Goal: Task Accomplishment & Management: Use online tool/utility

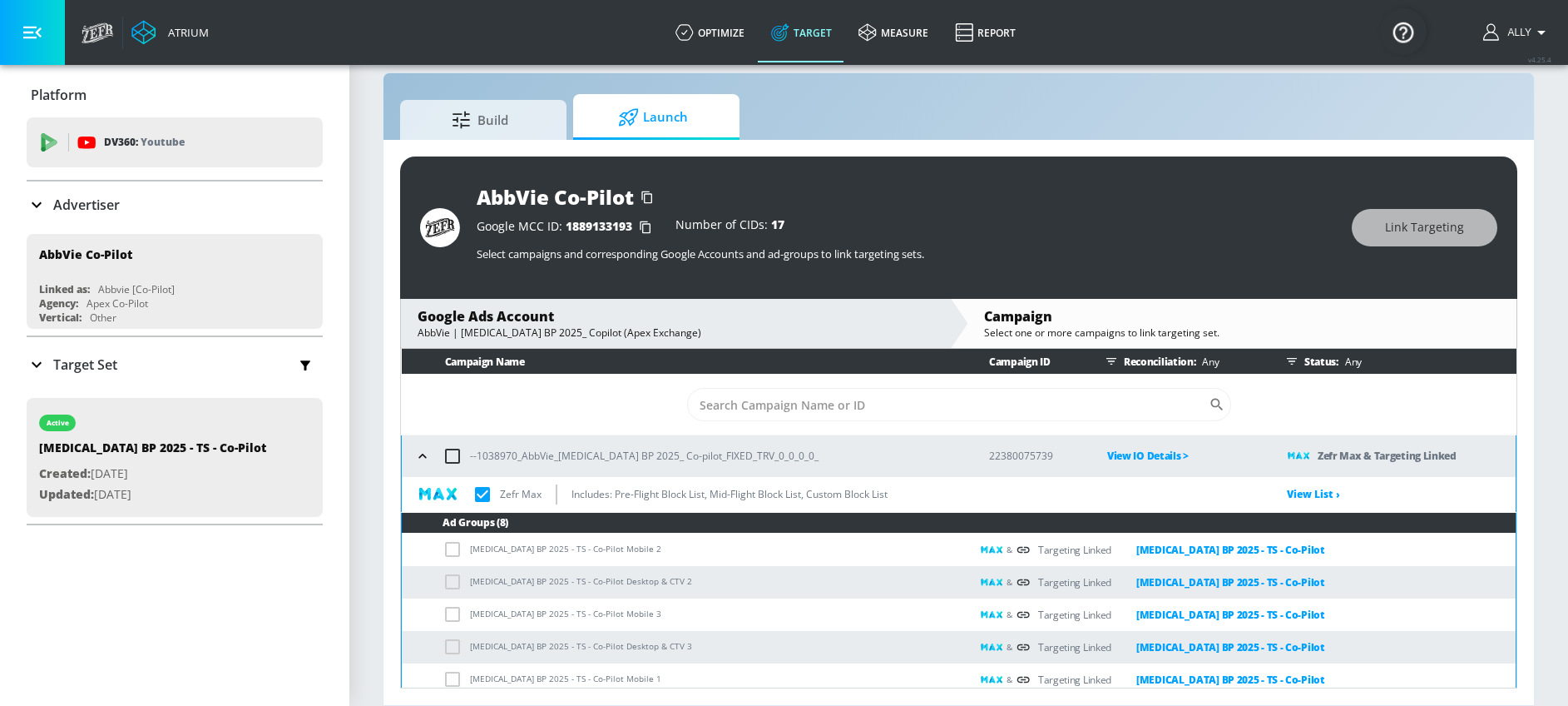
scroll to position [130, 0]
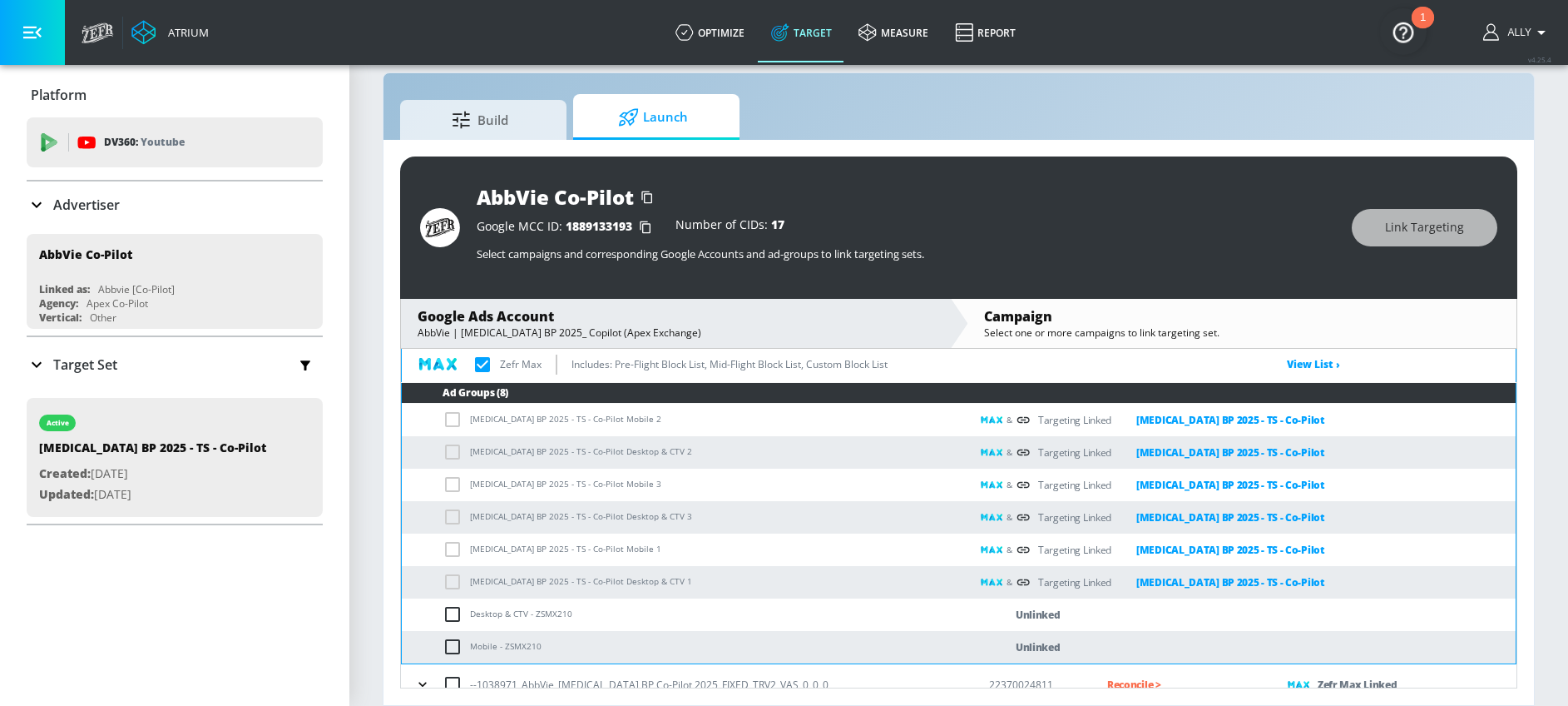
click at [1134, 623] on div "Unlinked" at bounding box center [1247, 614] width 537 height 19
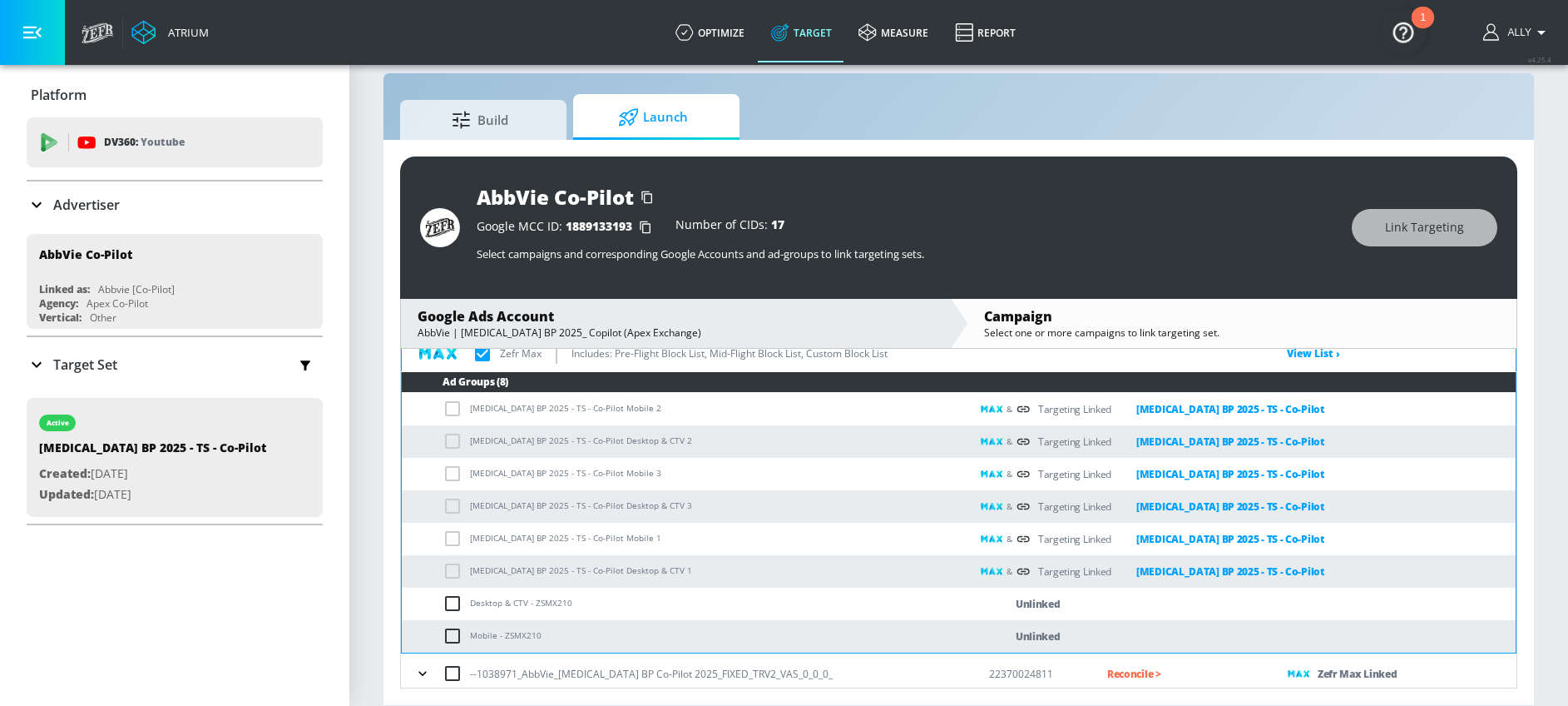
scroll to position [147, 0]
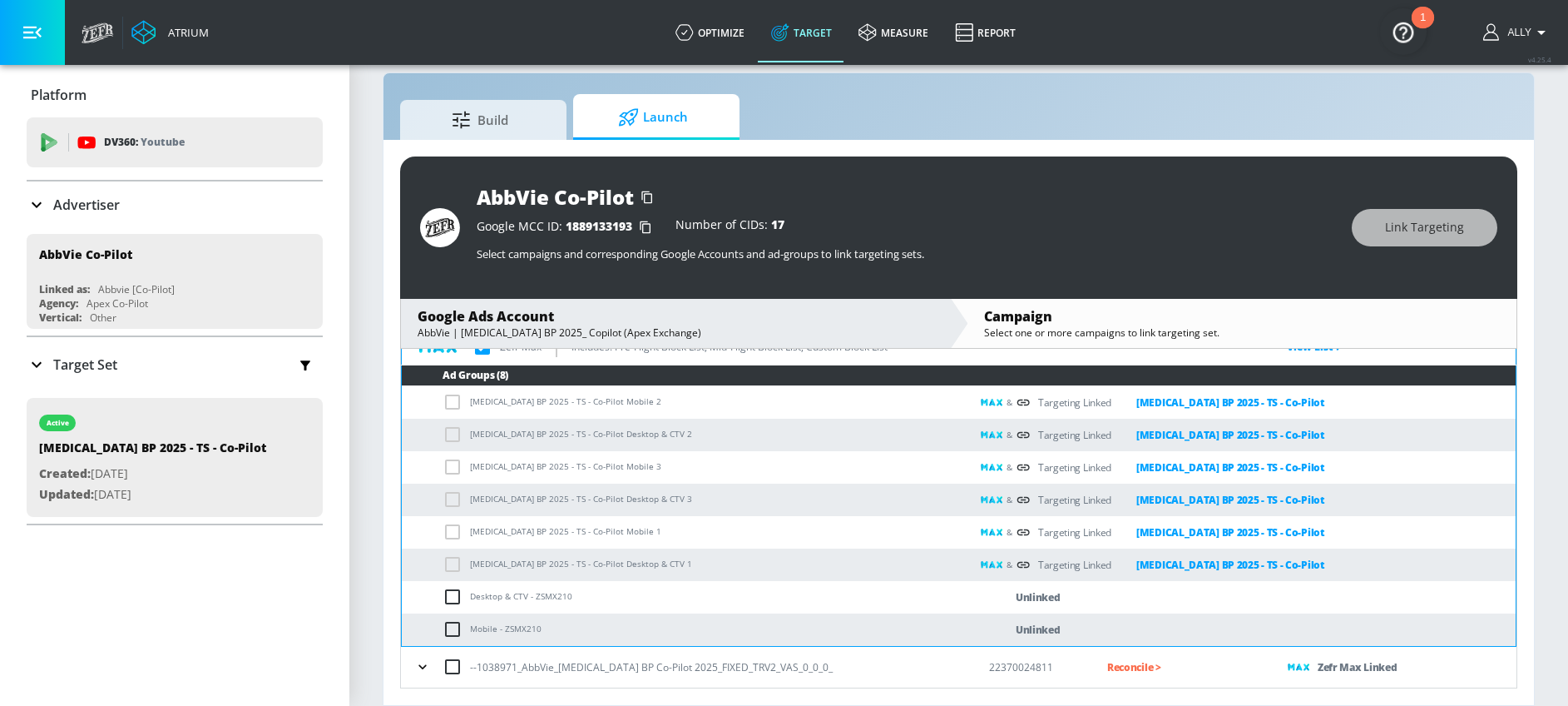
click at [1107, 614] on td "Unlinked" at bounding box center [1243, 629] width 546 height 32
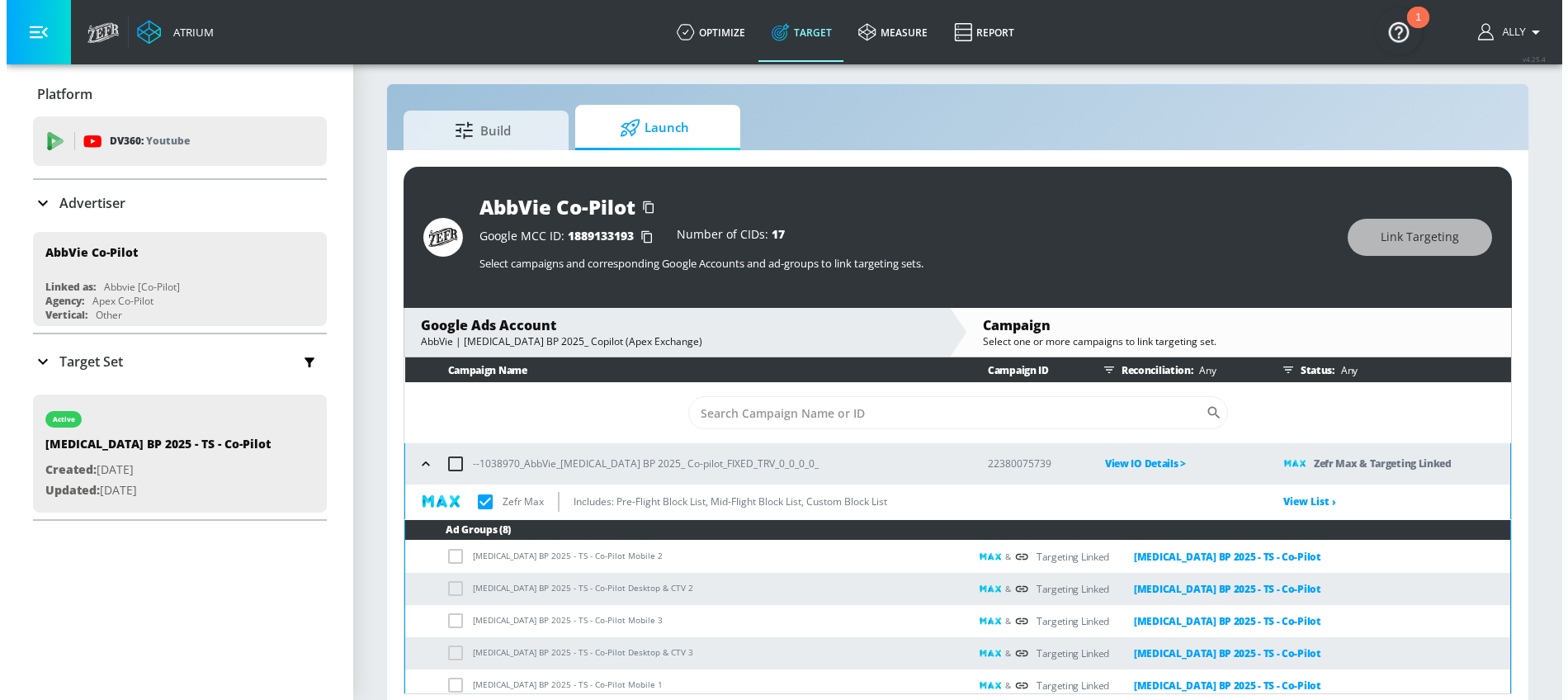
scroll to position [0, 0]
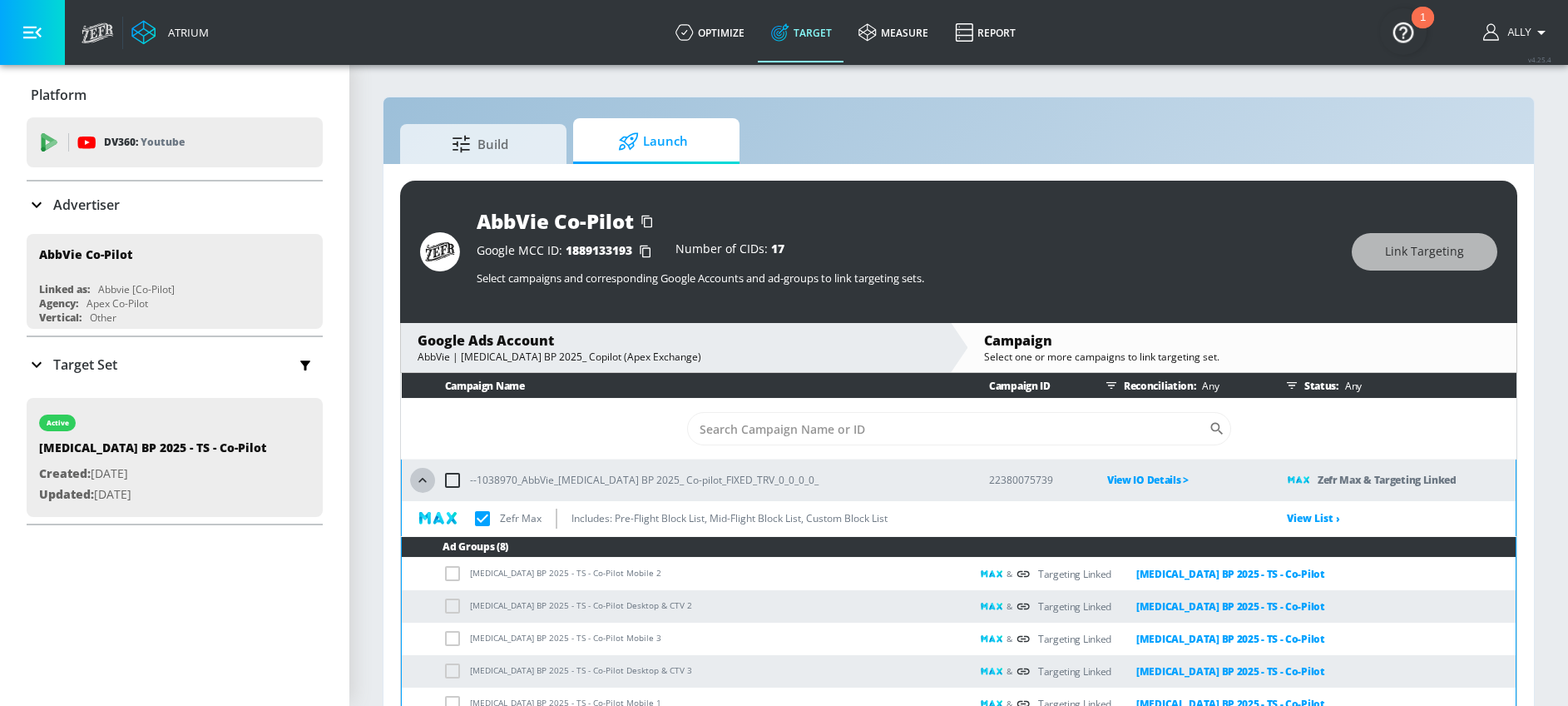
click at [422, 478] on icon "button" at bounding box center [422, 480] width 7 height 5
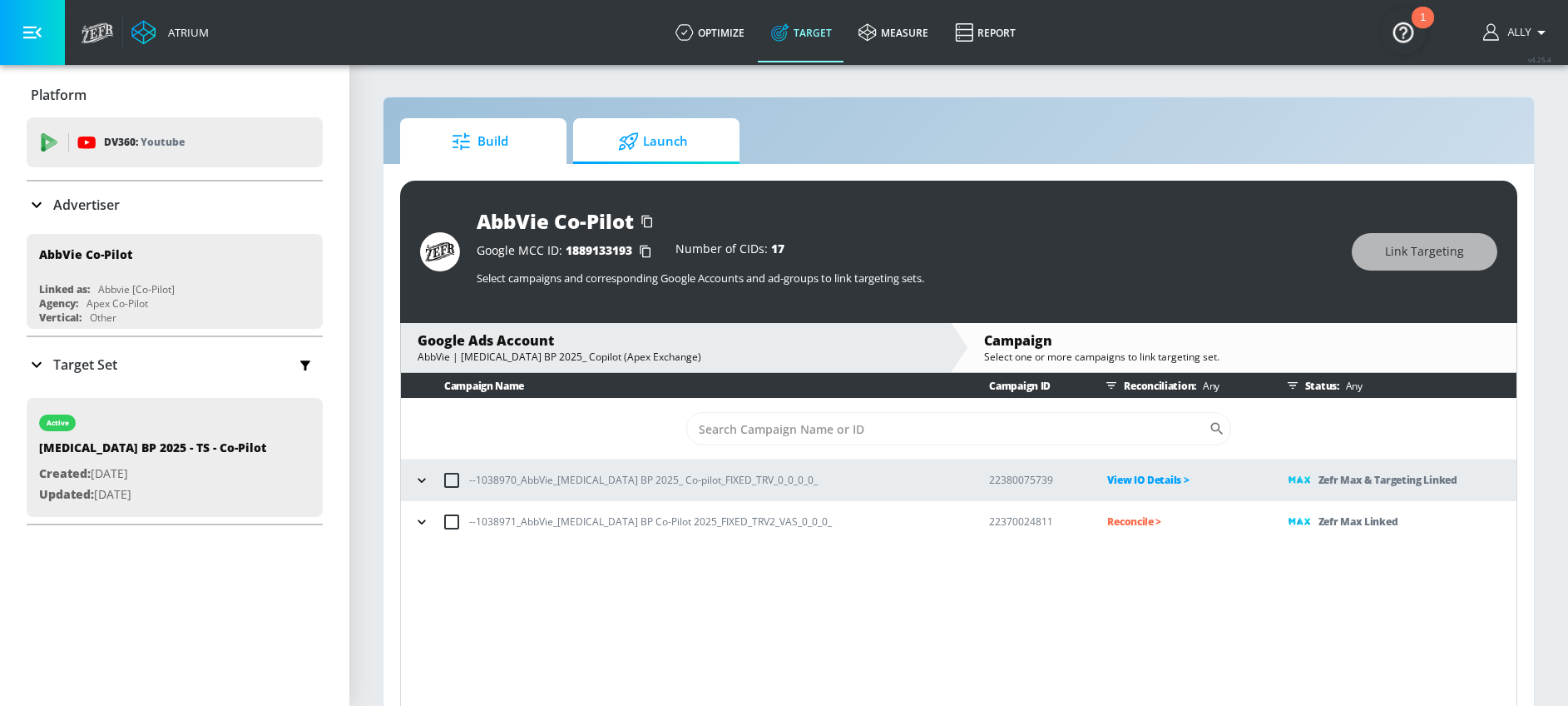
click at [439, 151] on span "Build" at bounding box center [480, 142] width 126 height 40
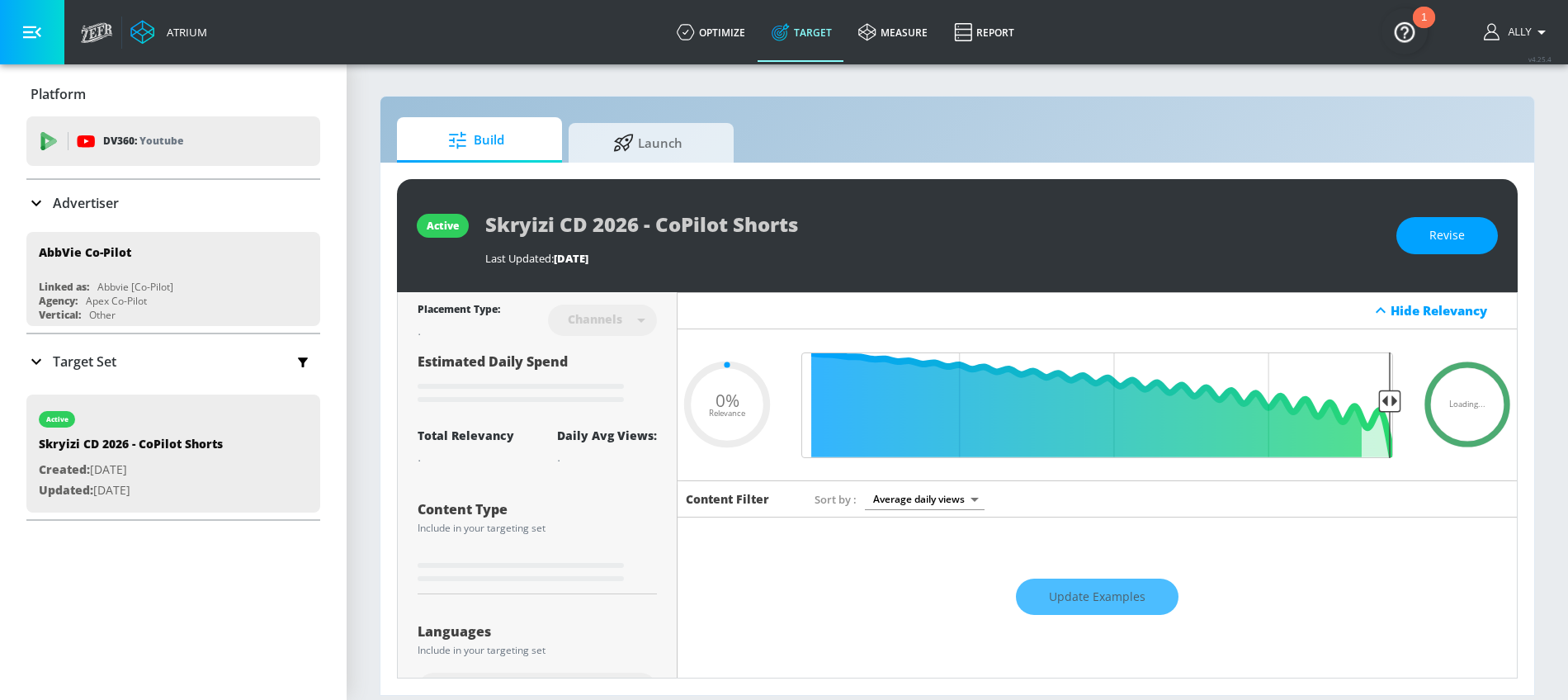
type input "0.52"
